Goal: Task Accomplishment & Management: Manage account settings

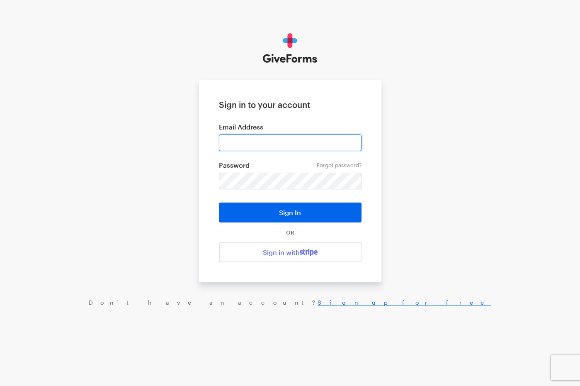
click at [258, 143] on input "email" at bounding box center [290, 142] width 143 height 17
type input "grace@dreamten.com"
click at [345, 163] on link "Forgot password?" at bounding box center [339, 165] width 45 height 7
click at [343, 160] on form "Sign in to your account Email Address grace@dreamten.com Forgot password? Passw…" at bounding box center [290, 181] width 182 height 202
click at [343, 164] on link "Forgot password?" at bounding box center [339, 165] width 45 height 7
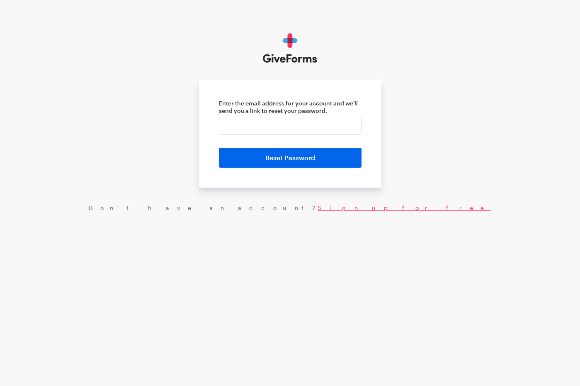
click at [318, 210] on link "Sign up for free" at bounding box center [405, 207] width 174 height 7
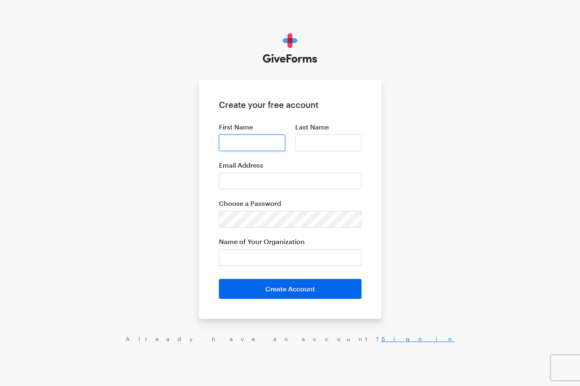
click at [257, 148] on input "First Name" at bounding box center [252, 142] width 66 height 17
type input "Grace"
type input "Herring"
type input "Dreamten"
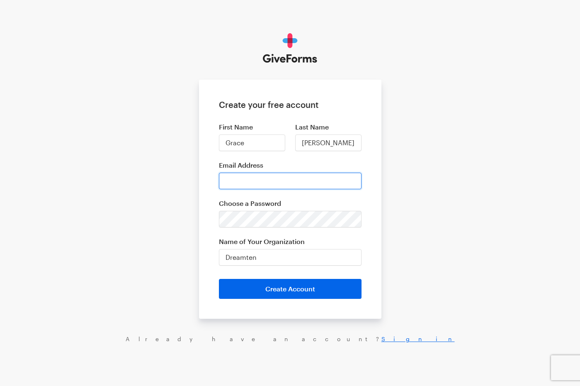
click at [275, 181] on input "Email Address" at bounding box center [290, 180] width 143 height 17
type input "[EMAIL_ADDRESS][DOMAIN_NAME]"
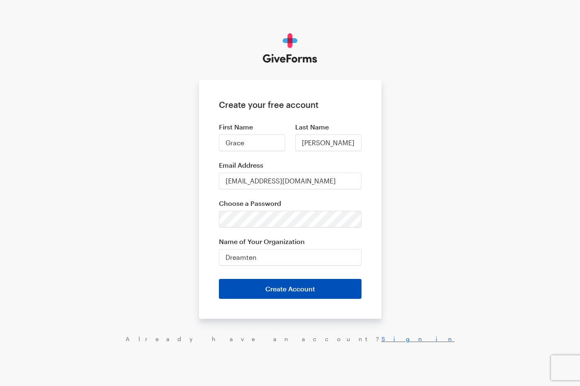
click at [282, 290] on button "Create Account" at bounding box center [290, 289] width 143 height 20
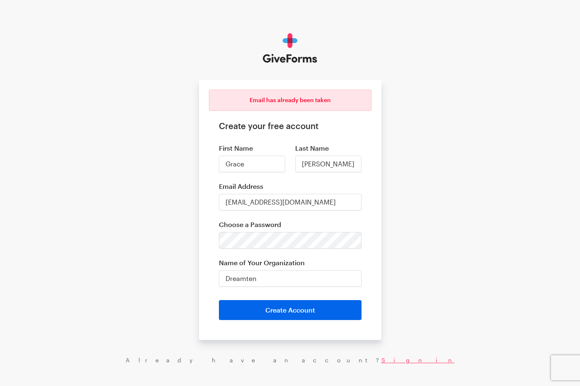
click at [381, 359] on link "Sign in" at bounding box center [417, 359] width 73 height 7
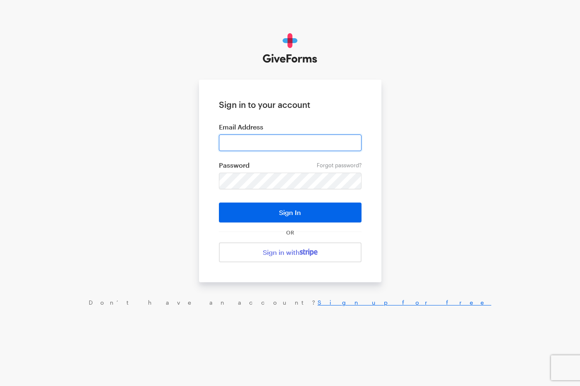
click at [284, 145] on input "email" at bounding box center [290, 142] width 143 height 17
type input "[EMAIL_ADDRESS][DOMAIN_NAME]"
click at [347, 164] on link "Forgot password?" at bounding box center [339, 165] width 45 height 7
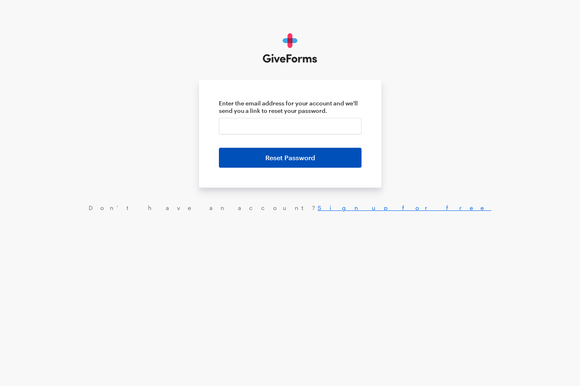
click at [326, 160] on button "Reset Password" at bounding box center [290, 158] width 143 height 20
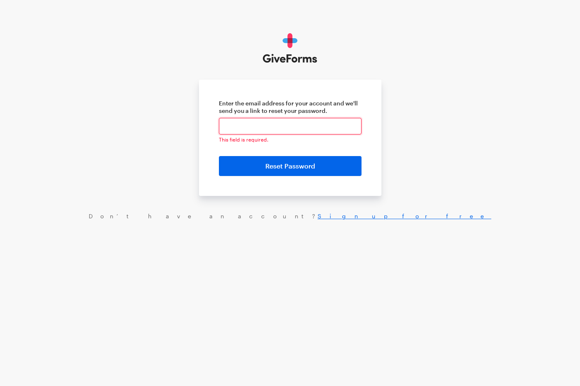
type input "[EMAIL_ADDRESS][DOMAIN_NAME]"
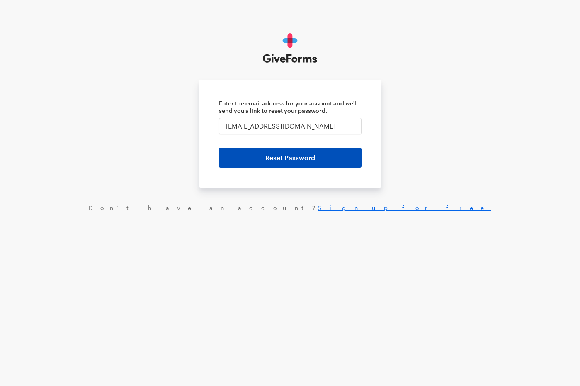
click at [319, 157] on button "Reset Password" at bounding box center [290, 158] width 143 height 20
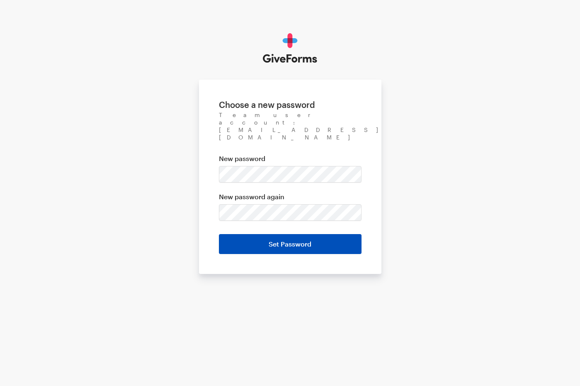
click at [264, 234] on input "Set Password" at bounding box center [290, 244] width 143 height 20
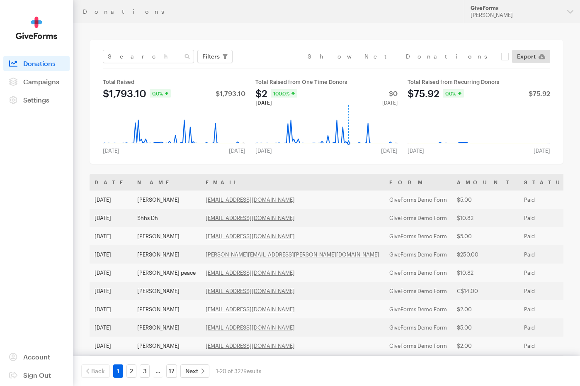
drag, startPoint x: 295, startPoint y: 137, endPoint x: 349, endPoint y: 136, distance: 53.9
click at [349, 136] on icon "Created with Highcharts 8.1.0" at bounding box center [327, 125] width 144 height 40
click at [349, 136] on rect at bounding box center [327, 125] width 144 height 40
click at [362, 129] on rect at bounding box center [327, 125] width 144 height 40
click at [463, 116] on rect at bounding box center [479, 125] width 144 height 40
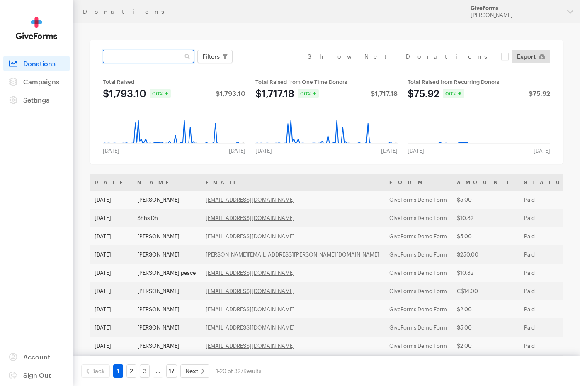
click at [155, 58] on input "text" at bounding box center [148, 56] width 91 height 13
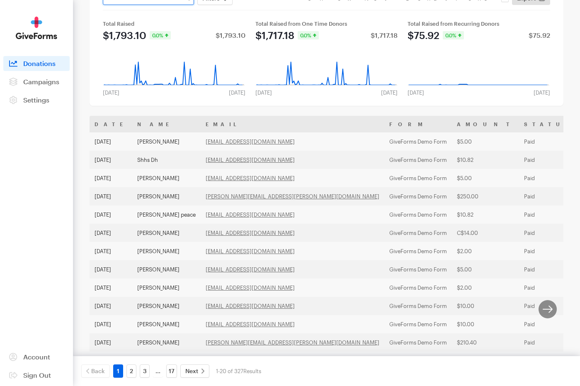
scroll to position [18, 0]
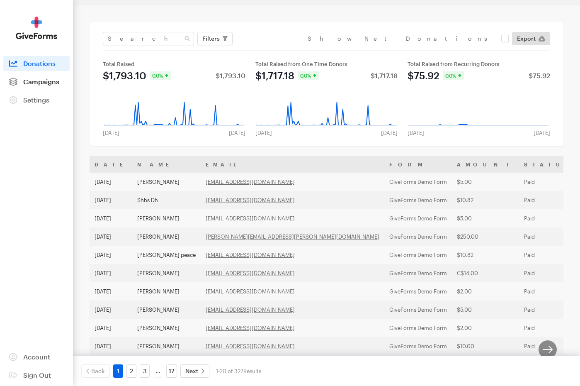
click at [45, 83] on span "Campaigns" at bounding box center [41, 82] width 36 height 8
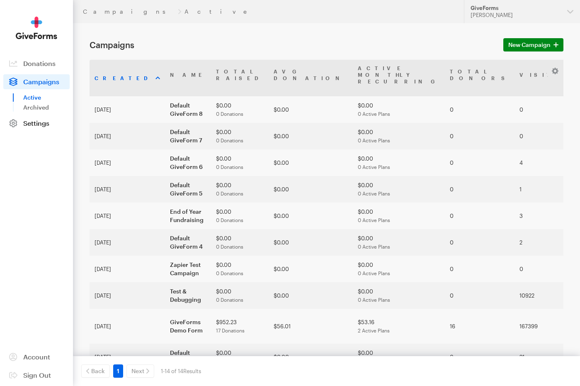
click at [39, 123] on span "Settings" at bounding box center [36, 123] width 26 height 8
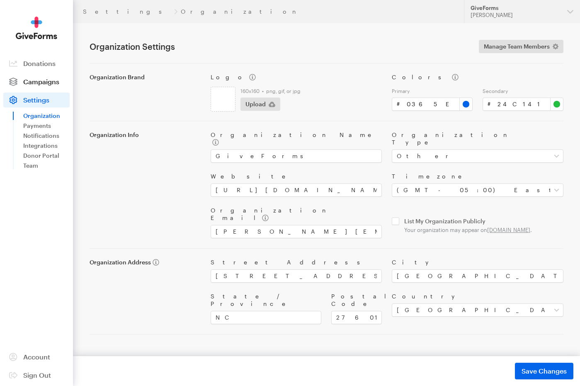
click at [39, 78] on span "Campaigns" at bounding box center [41, 82] width 36 height 8
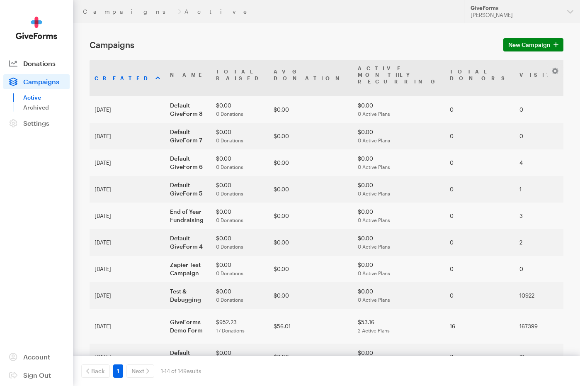
click at [50, 63] on span "Donations" at bounding box center [39, 63] width 32 height 8
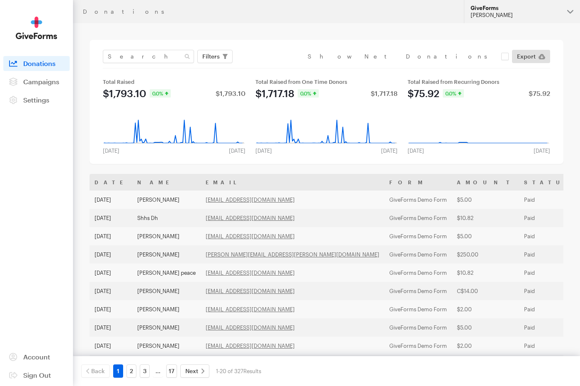
click at [536, 16] on div "[PERSON_NAME]" at bounding box center [516, 15] width 90 height 7
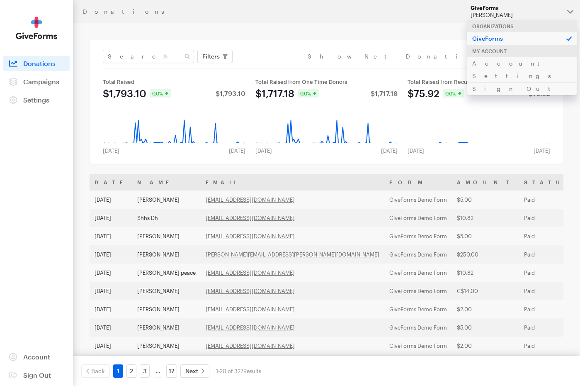
click at [504, 37] on p "GiveForms" at bounding box center [521, 38] width 109 height 13
click at [498, 63] on link "Account Settings" at bounding box center [521, 69] width 109 height 25
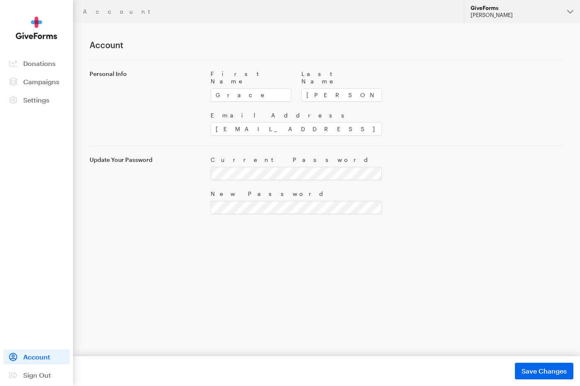
click at [518, 7] on div "GiveForms" at bounding box center [516, 8] width 90 height 7
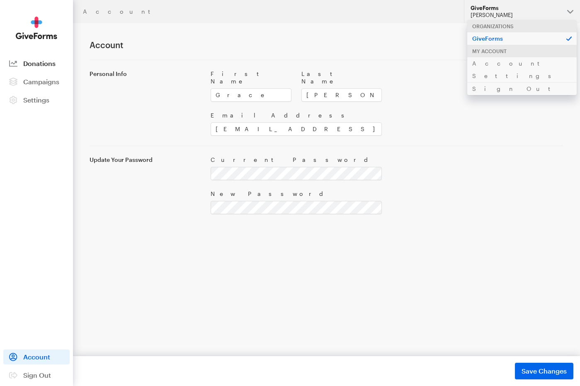
click at [43, 61] on span "Donations" at bounding box center [39, 63] width 32 height 8
